Goal: Book appointment/travel/reservation

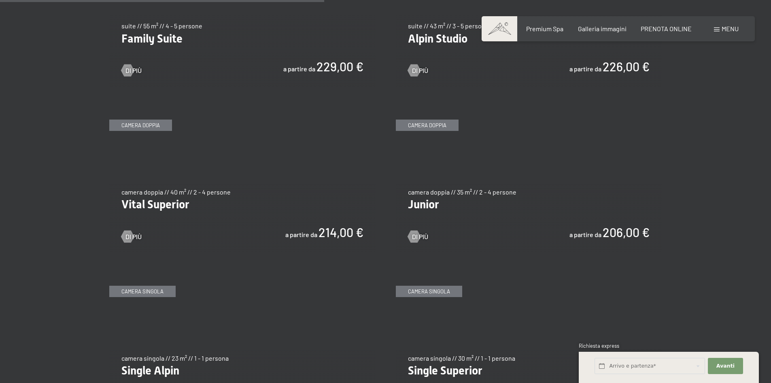
scroll to position [1093, 0]
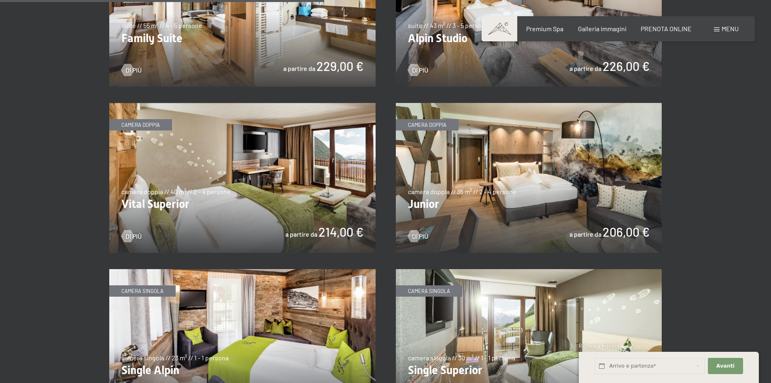
click at [515, 199] on img at bounding box center [529, 178] width 266 height 150
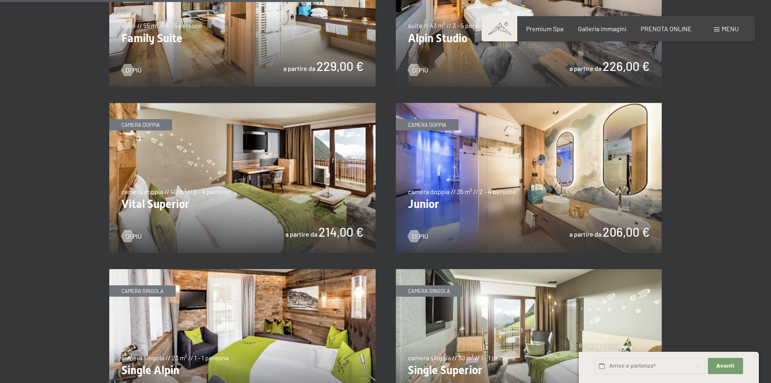
click at [515, 199] on img at bounding box center [529, 178] width 266 height 150
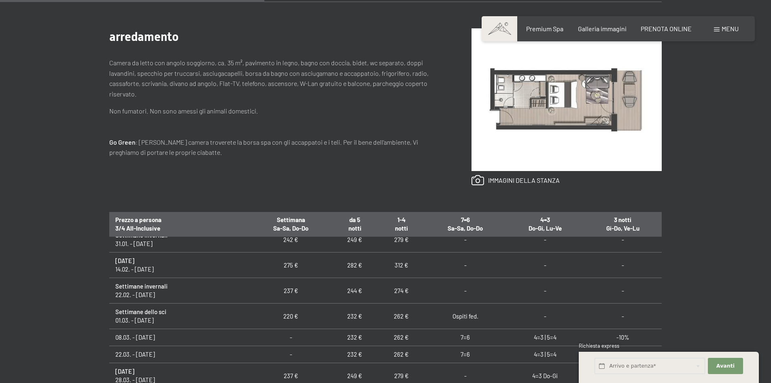
scroll to position [405, 0]
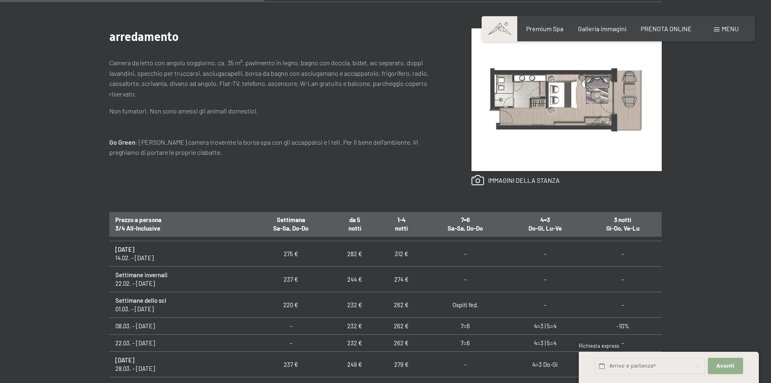
click at [718, 365] on span "Avanti" at bounding box center [726, 365] width 18 height 7
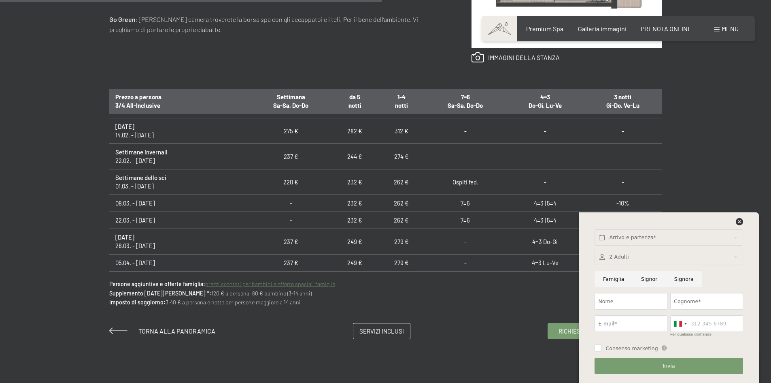
scroll to position [526, 0]
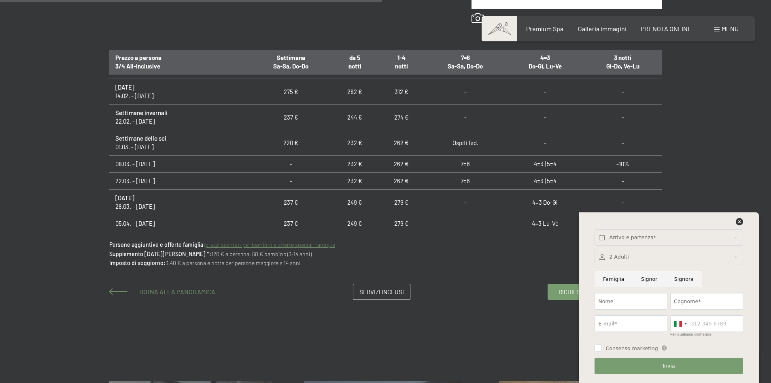
click at [173, 290] on span "Torna alla panoramica" at bounding box center [176, 292] width 77 height 8
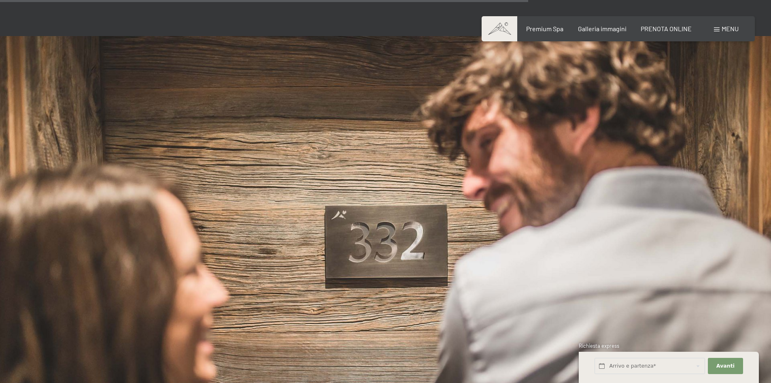
scroll to position [1782, 0]
